Goal: Transaction & Acquisition: Complete application form

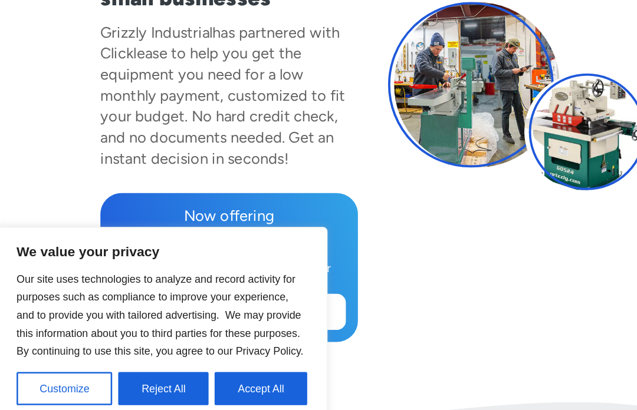
scroll to position [131, 0]
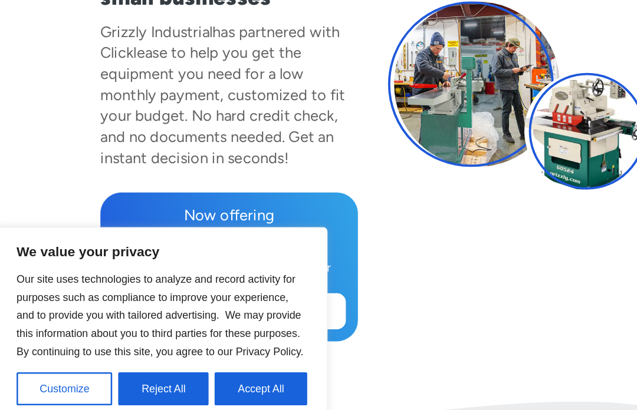
click at [207, 348] on button "Accept All" at bounding box center [231, 361] width 73 height 26
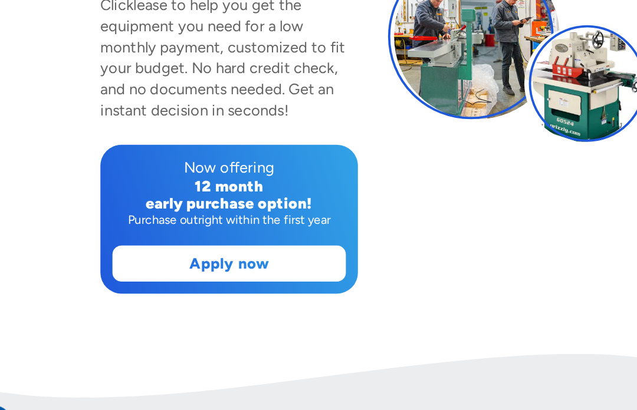
scroll to position [169, 0]
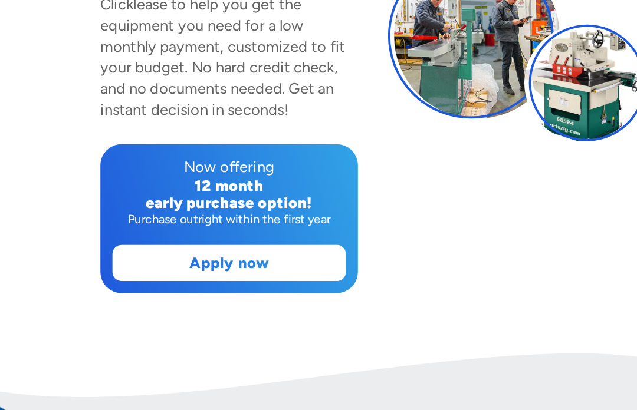
click at [150, 249] on link "Apply now" at bounding box center [206, 262] width 182 height 27
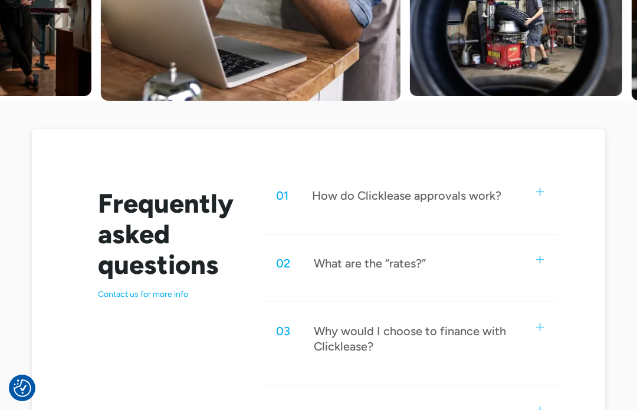
scroll to position [478, 0]
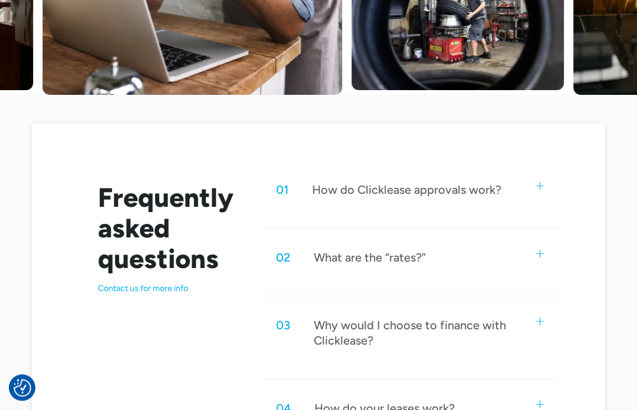
click at [446, 262] on div "02 What are the “rates?”" at bounding box center [410, 258] width 296 height 39
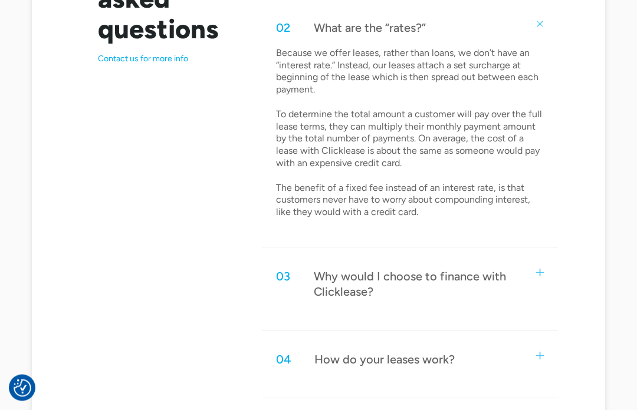
scroll to position [707, 0]
click at [535, 272] on div "03 Why would I choose to finance with Clicklease?" at bounding box center [410, 285] width 296 height 54
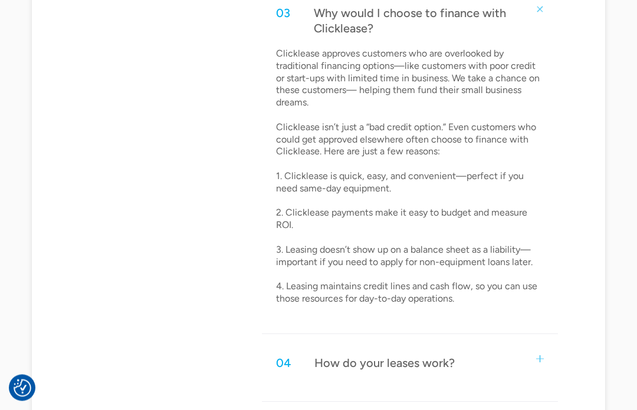
scroll to position [981, 0]
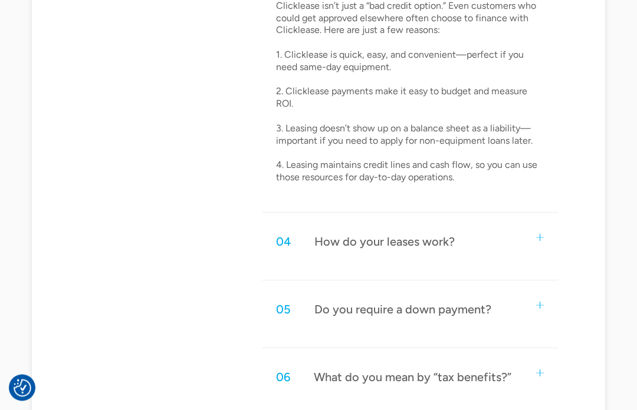
click at [486, 223] on div "04 How do your leases work?" at bounding box center [410, 242] width 296 height 39
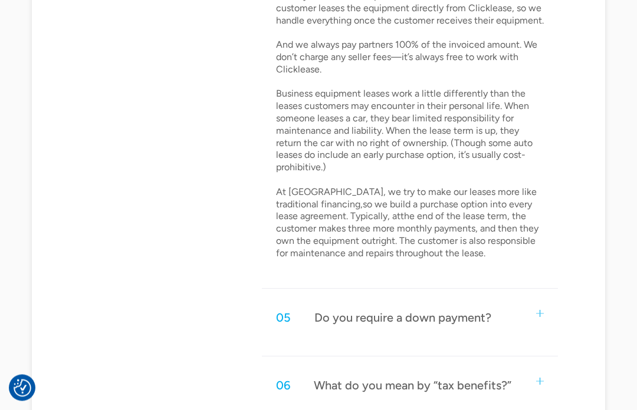
scroll to position [1401, 0]
click at [512, 298] on div "05 Do you require a down payment?" at bounding box center [410, 317] width 296 height 39
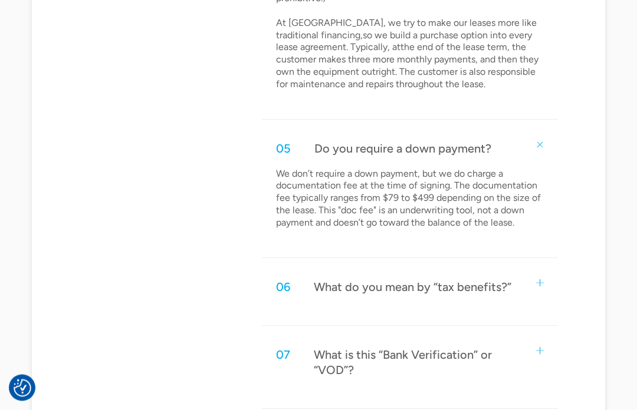
scroll to position [1574, 0]
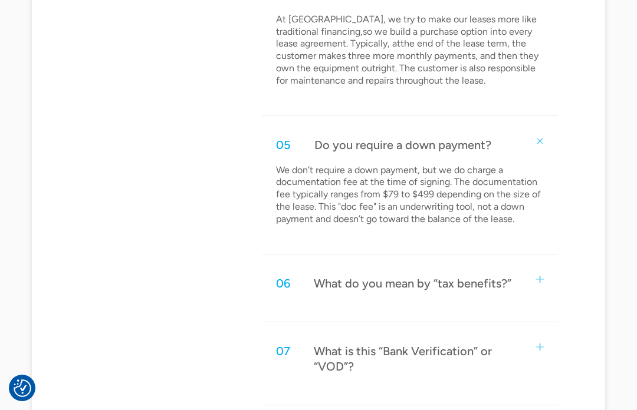
click at [525, 264] on div "06 What do you mean by “tax benefits?”" at bounding box center [410, 283] width 296 height 39
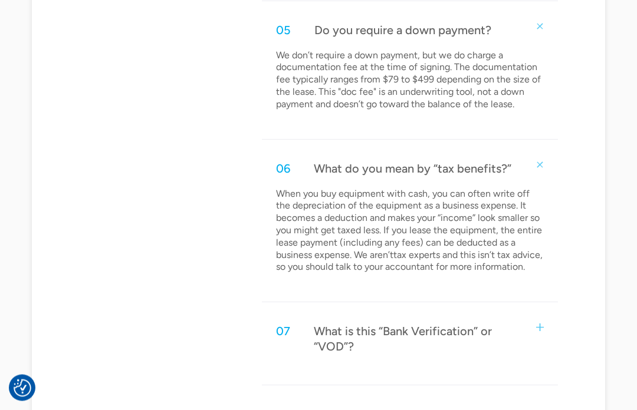
scroll to position [1712, 0]
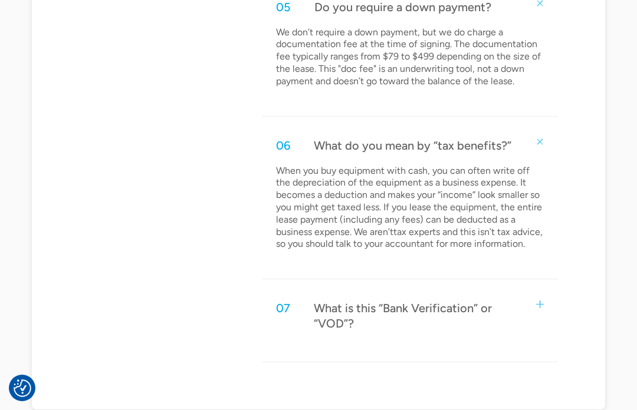
click at [518, 301] on div "What is this “Bank Verification” or “VOD”?" at bounding box center [418, 316] width 208 height 31
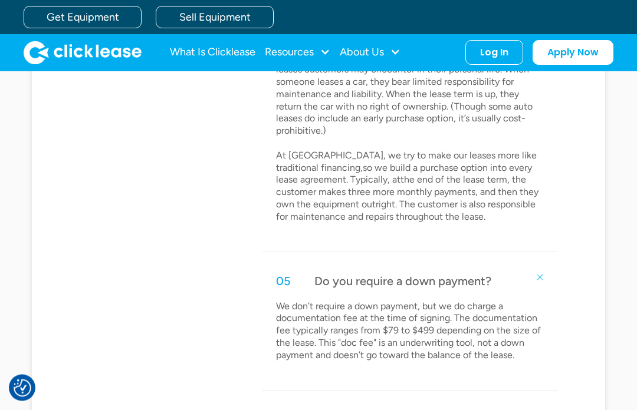
scroll to position [1385, 0]
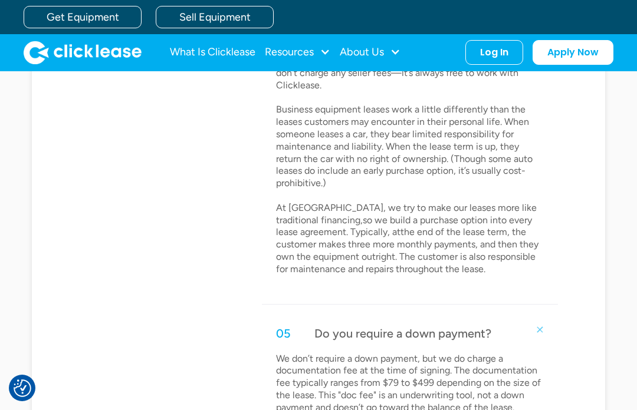
click at [83, 21] on link "Get Equipment" at bounding box center [83, 17] width 118 height 22
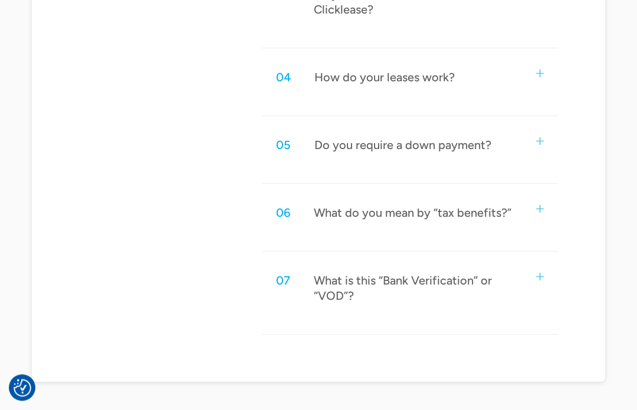
scroll to position [817, 0]
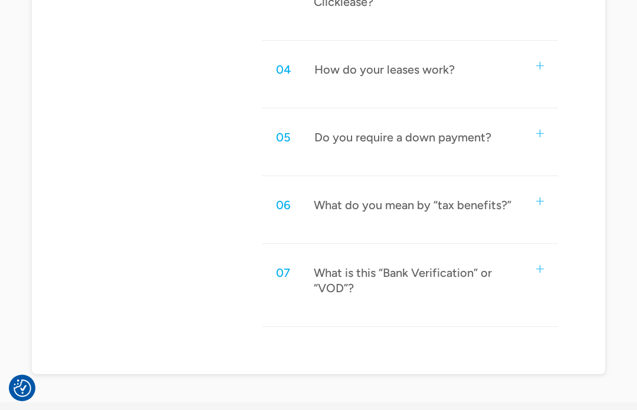
click at [478, 285] on div "What is this “Bank Verification” or “VOD”?" at bounding box center [418, 280] width 208 height 31
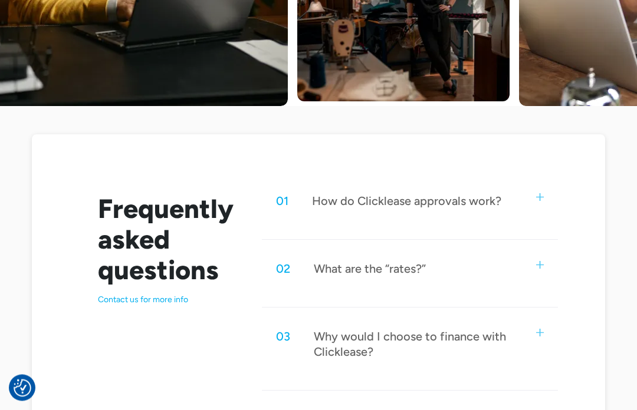
scroll to position [465, 0]
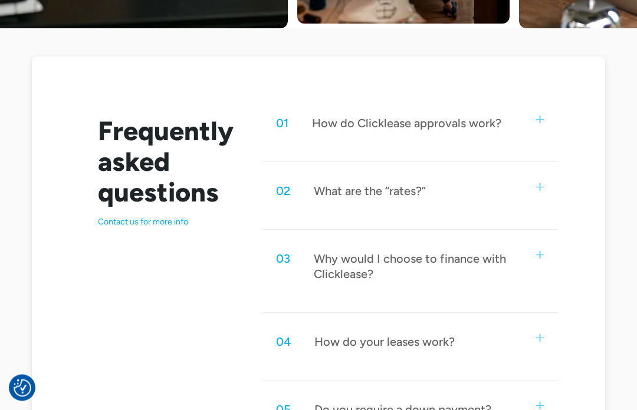
click at [476, 269] on div "Why would I choose to finance with Clicklease?" at bounding box center [418, 267] width 208 height 31
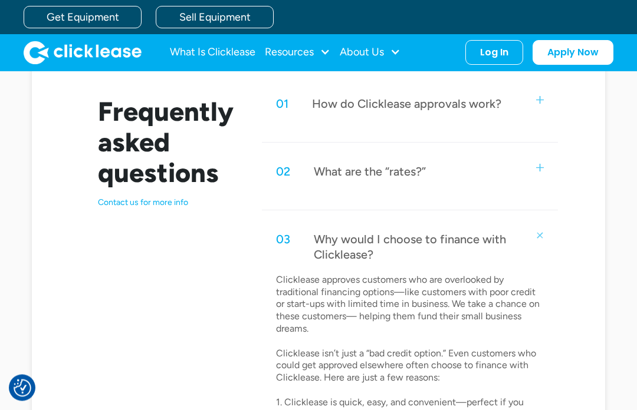
scroll to position [563, 0]
click at [484, 193] on div "02 What are the “rates?” Because we offer leases, rather than loans, we don’t h…" at bounding box center [410, 182] width 296 height 58
click at [501, 172] on div "02 What are the “rates?”" at bounding box center [410, 172] width 296 height 39
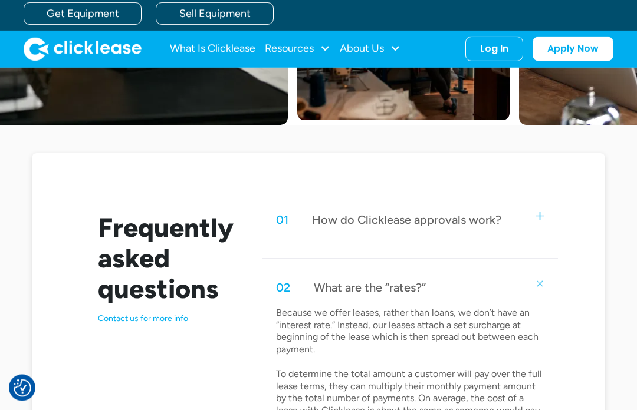
scroll to position [446, 0]
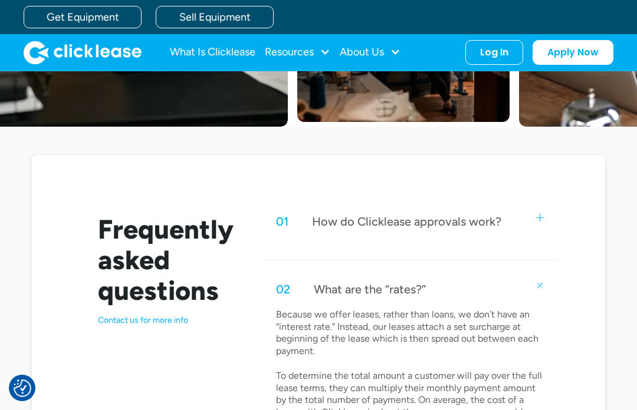
click at [490, 226] on div "How do Clicklease approvals work?" at bounding box center [406, 221] width 189 height 15
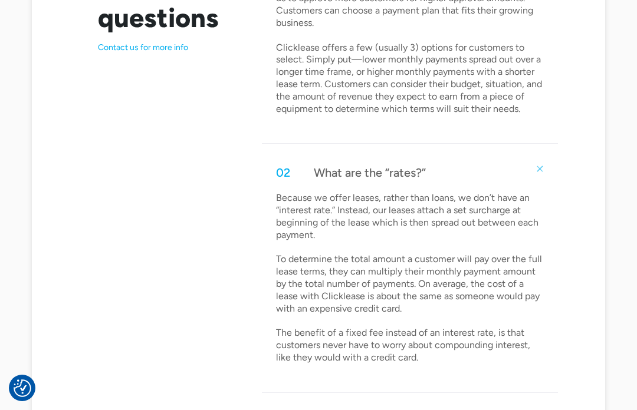
scroll to position [741, 0]
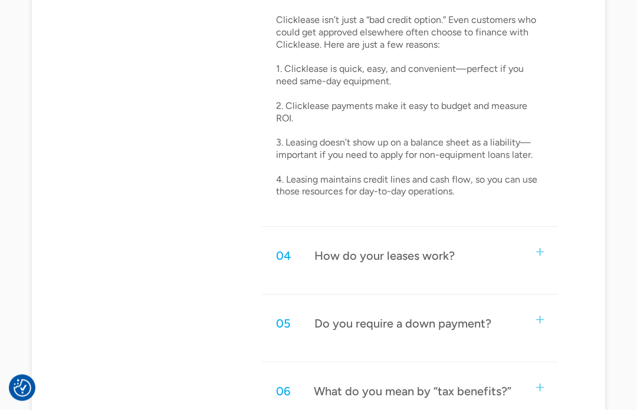
click at [502, 240] on div "04 How do your leases work?" at bounding box center [410, 256] width 296 height 39
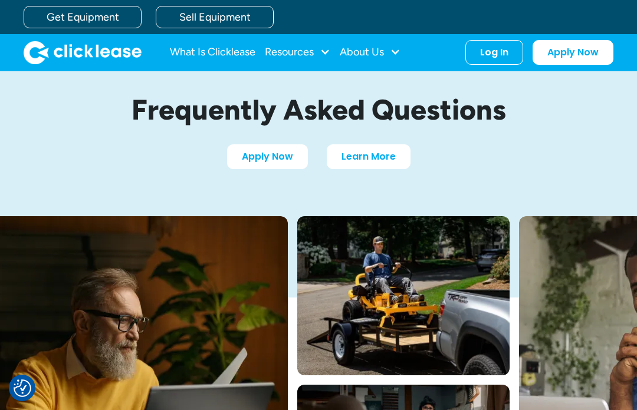
scroll to position [0, 0]
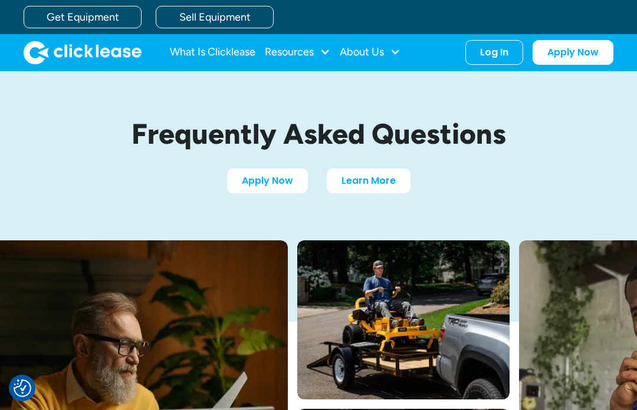
click at [384, 185] on link "Learn More" at bounding box center [369, 181] width 84 height 25
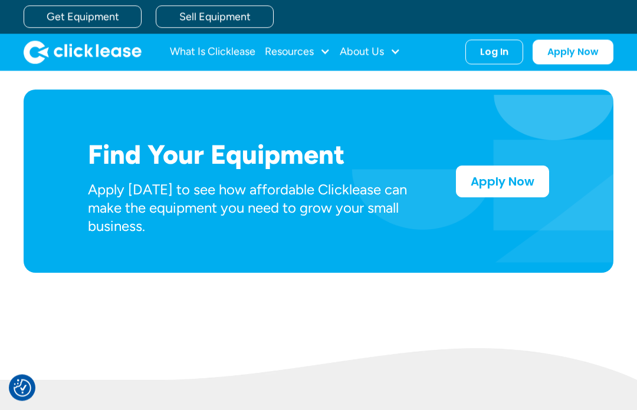
scroll to position [537, 0]
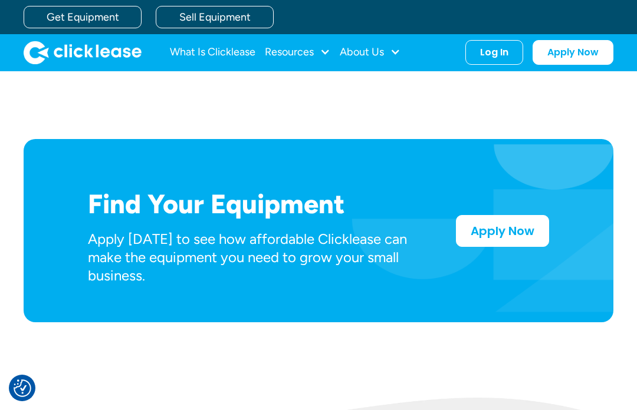
click at [520, 221] on link "Apply Now" at bounding box center [502, 231] width 93 height 32
